Goal: Task Accomplishment & Management: Use online tool/utility

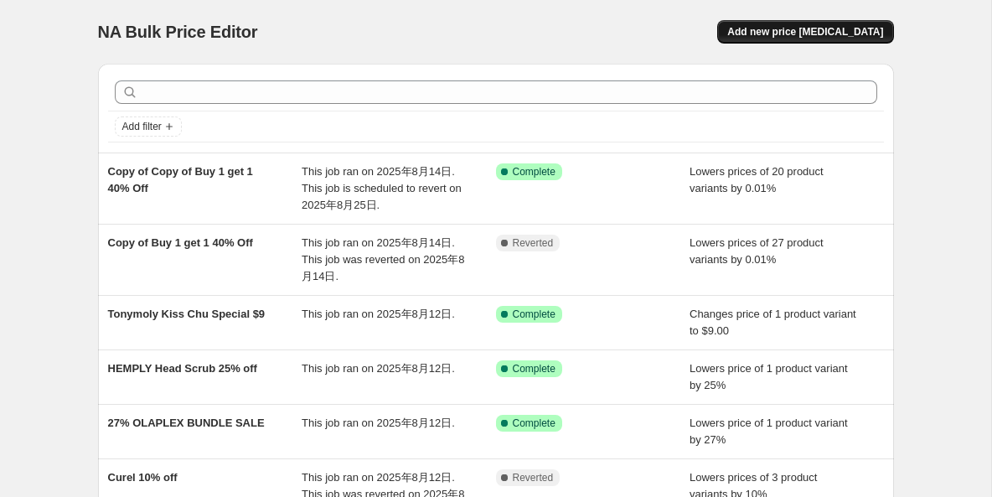
click at [793, 31] on span "Add new price [MEDICAL_DATA]" at bounding box center [805, 31] width 156 height 13
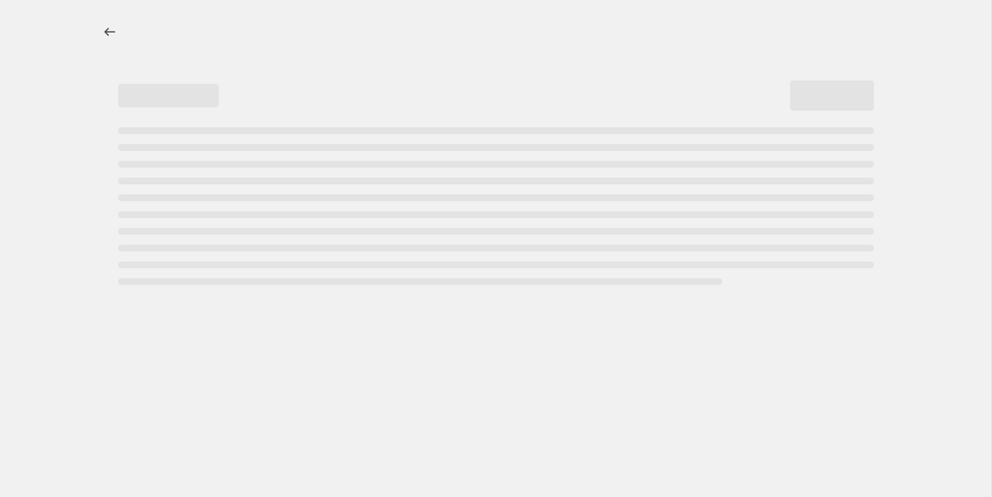
select select "percentage"
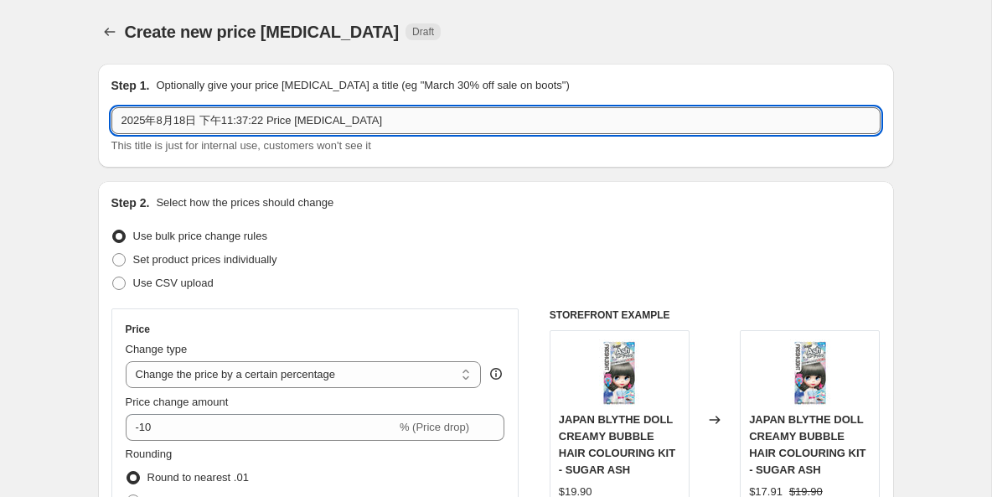
drag, startPoint x: 367, startPoint y: 123, endPoint x: 116, endPoint y: 113, distance: 250.6
click at [116, 113] on input "2025年8月18日 下午11:37:22 Price [MEDICAL_DATA]" at bounding box center [495, 120] width 769 height 27
paste input "&honey’s Sweetest Touch 💛 Limited-Time 10% OFF – 3 Days Only🍯"
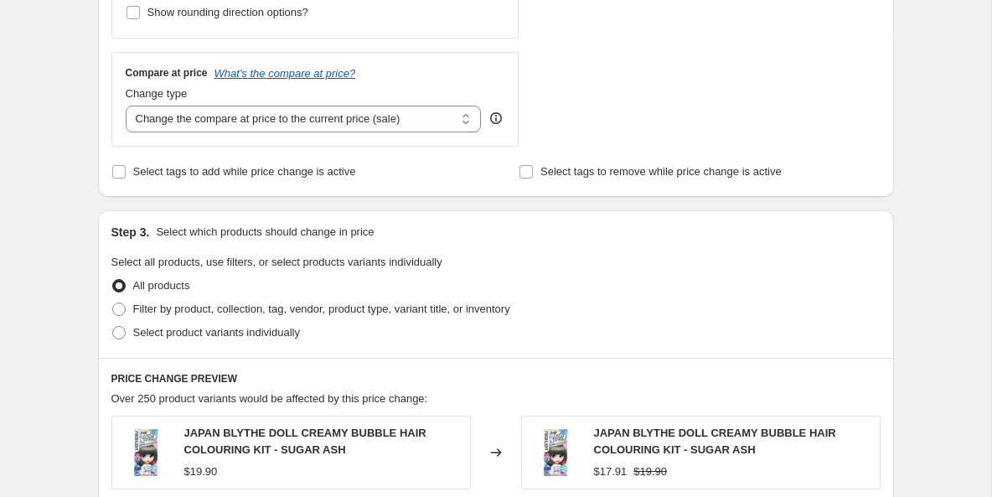
scroll to position [585, 0]
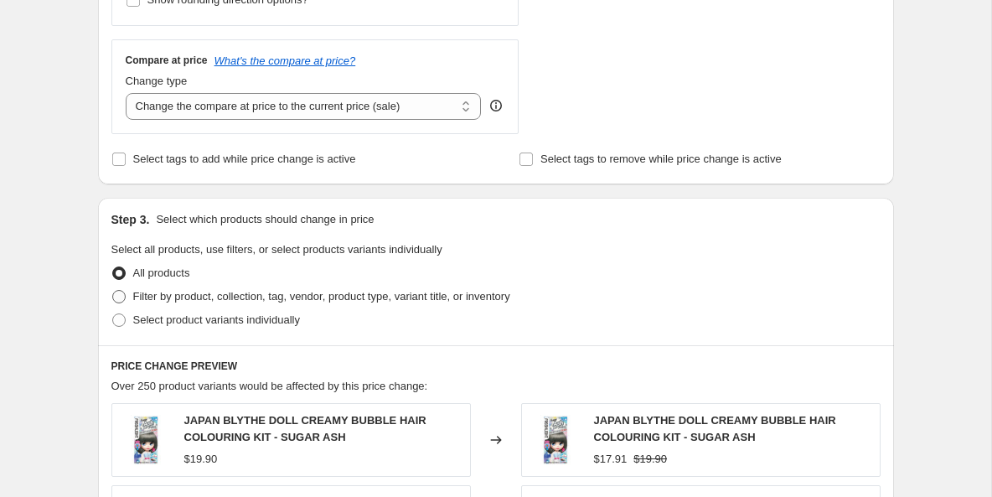
type input "&honey’s Sweetest Touch 💛 Limited-Time 10% OFF – 3 Days Only🍯"
click at [116, 294] on span at bounding box center [118, 296] width 13 height 13
click at [113, 291] on input "Filter by product, collection, tag, vendor, product type, variant title, or inv…" at bounding box center [112, 290] width 1 height 1
radio input "true"
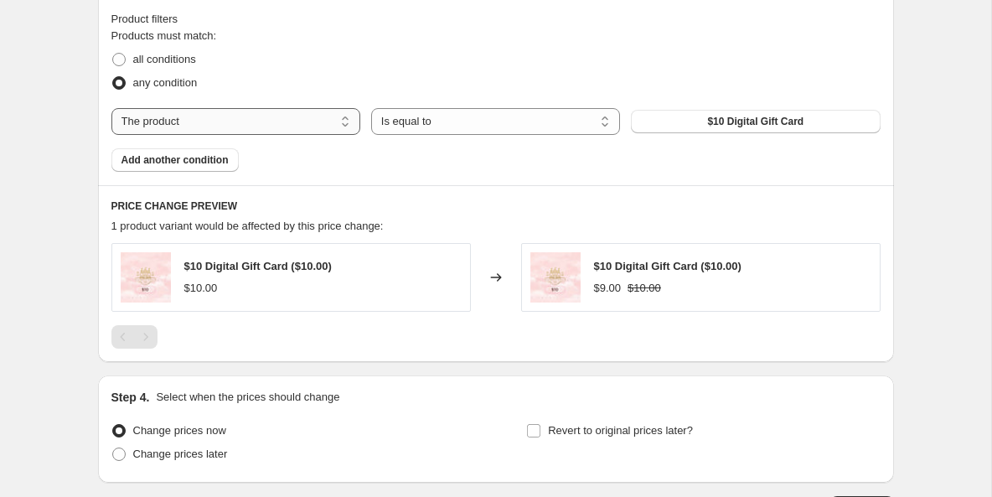
scroll to position [937, 0]
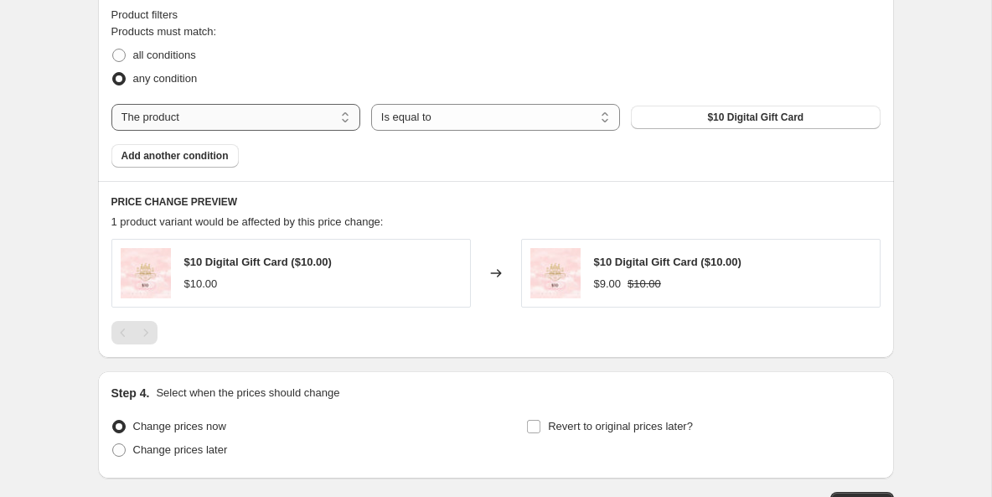
click at [319, 121] on select "The product The product's collection The product's tag The product's vendor The…" at bounding box center [235, 117] width 249 height 27
select select "vendor"
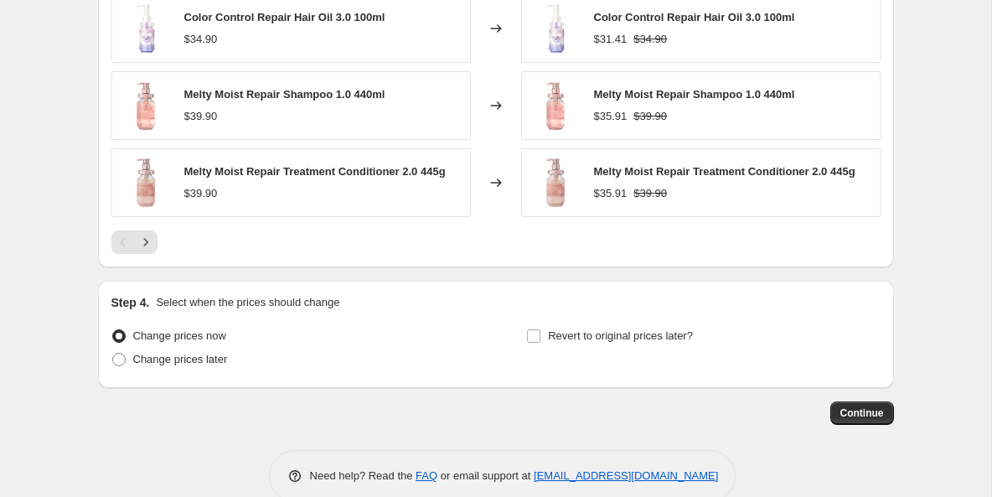
scroll to position [1341, 0]
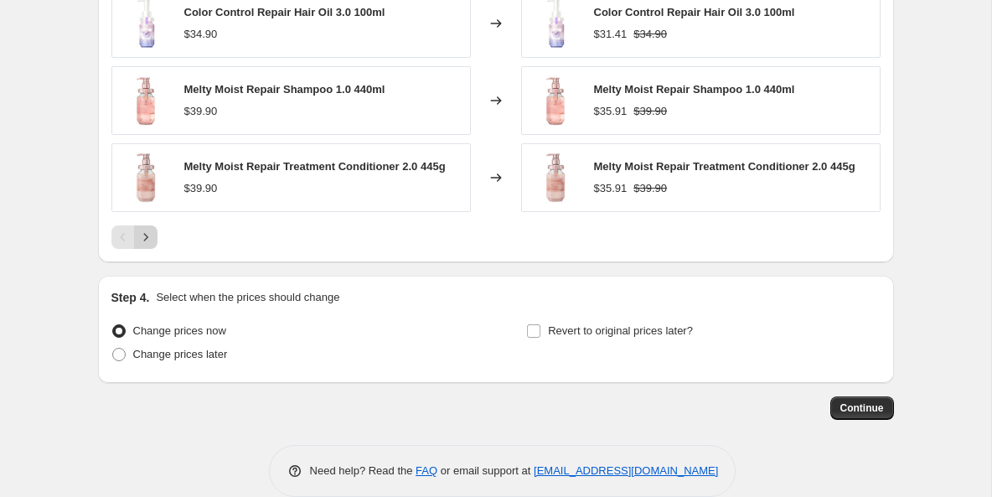
click at [147, 240] on icon "Next" at bounding box center [145, 237] width 17 height 17
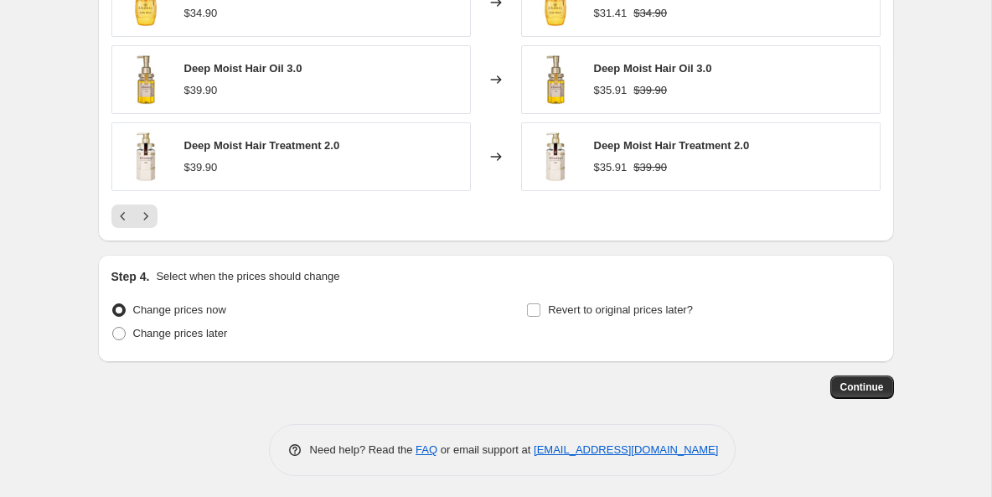
scroll to position [1366, 0]
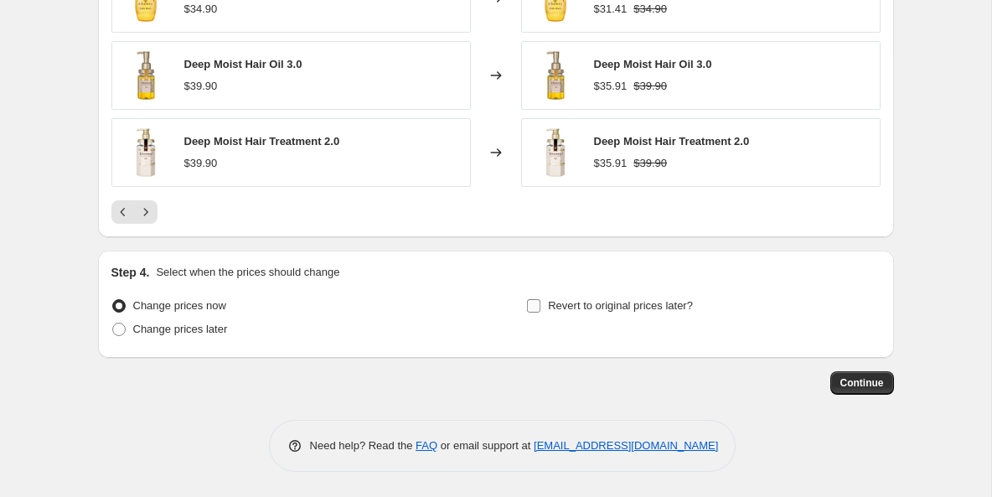
click at [538, 303] on input "Revert to original prices later?" at bounding box center [533, 305] width 13 height 13
checkbox input "true"
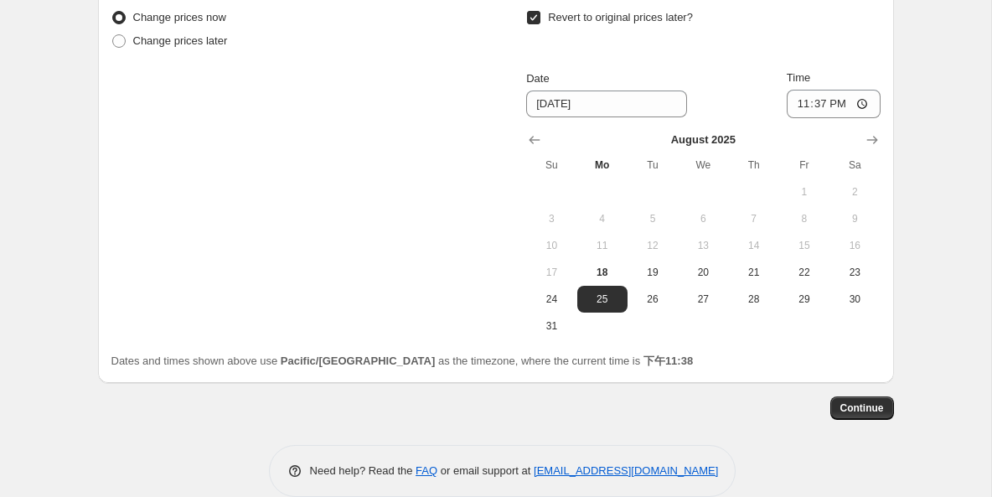
scroll to position [1679, 0]
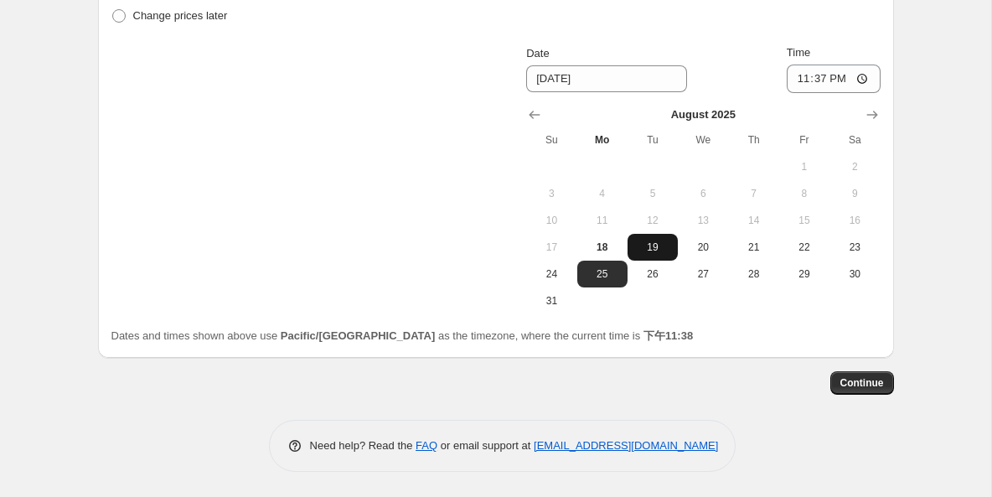
click at [652, 245] on span "19" at bounding box center [652, 246] width 37 height 13
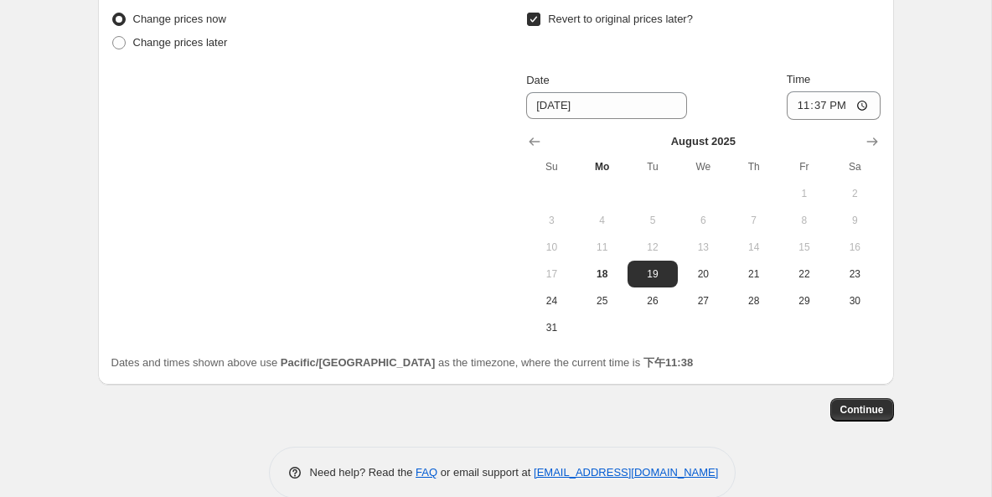
scroll to position [1654, 0]
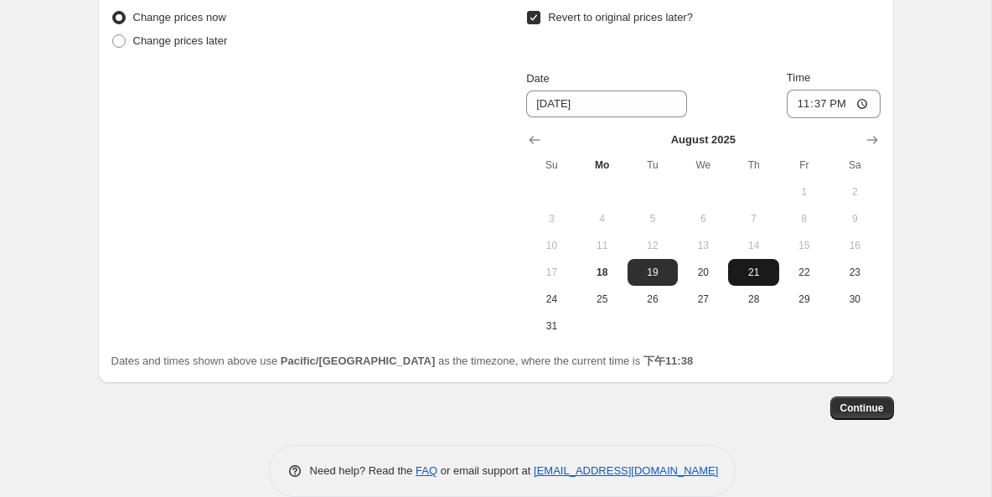
click at [750, 276] on span "21" at bounding box center [752, 271] width 37 height 13
type input "[DATE]"
click at [861, 103] on input "23:37" at bounding box center [833, 104] width 94 height 28
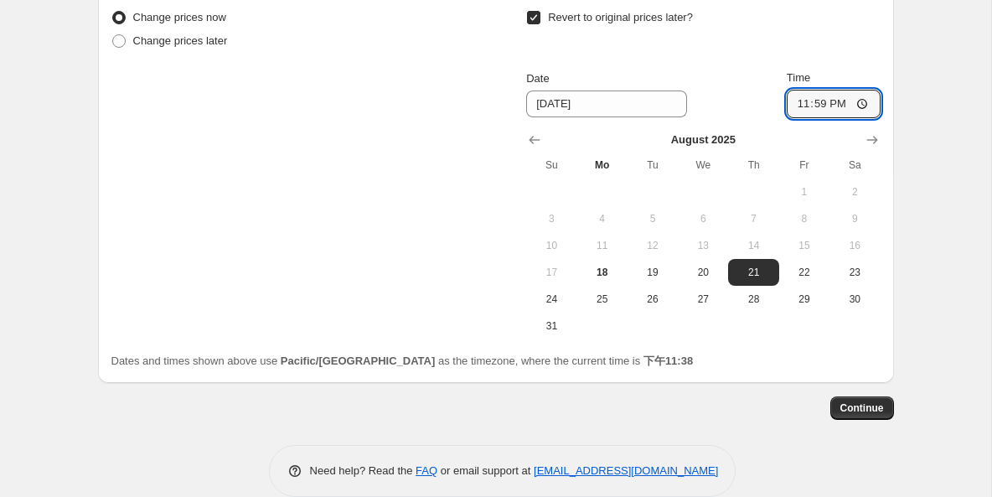
type input "23:59"
click at [863, 414] on span "Continue" at bounding box center [862, 407] width 44 height 13
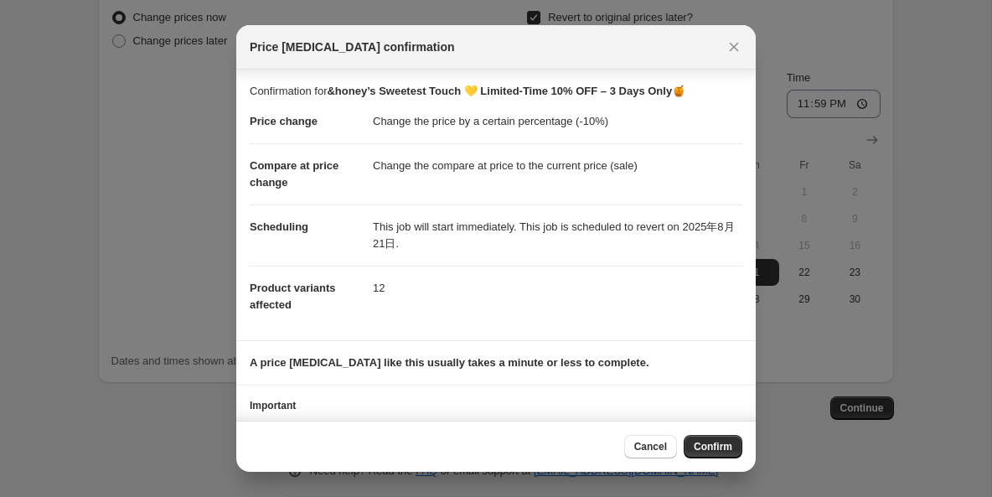
scroll to position [70, 0]
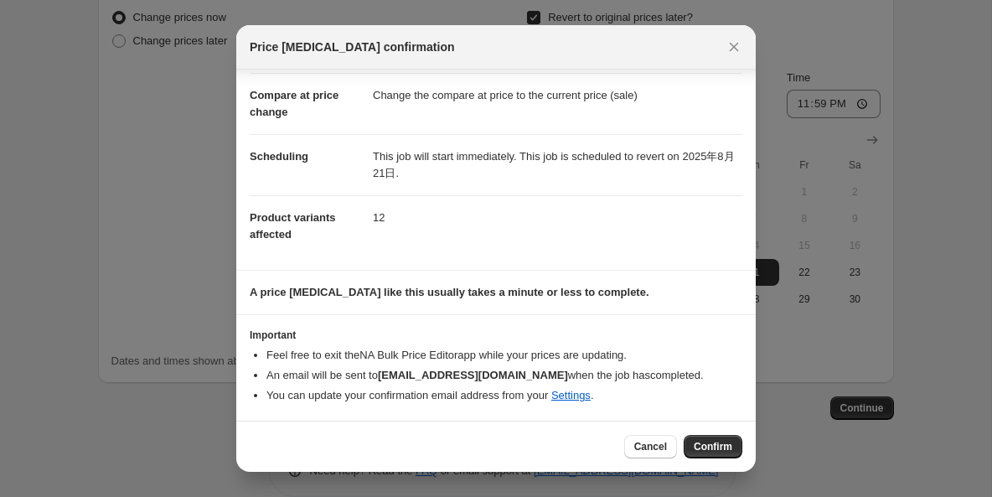
click at [696, 443] on span "Confirm" at bounding box center [712, 446] width 39 height 13
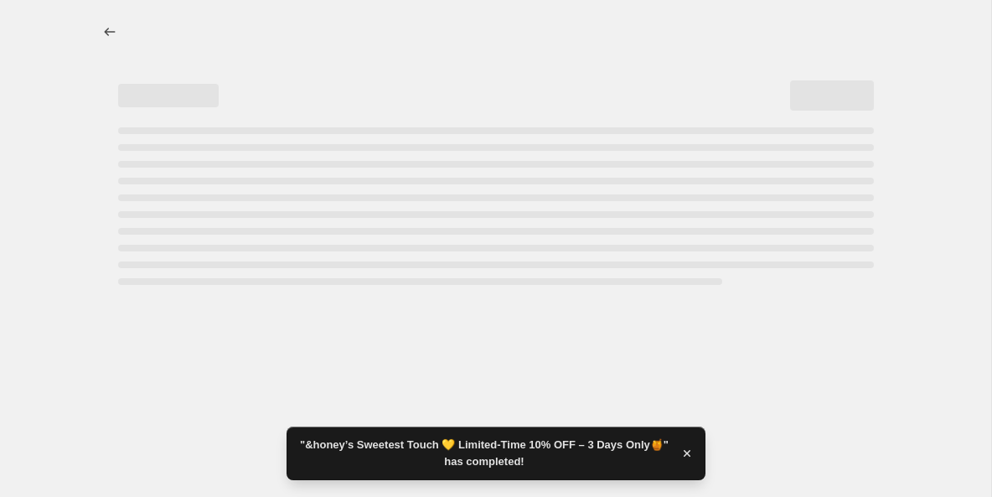
select select "percentage"
select select "vendor"
